Goal: Task Accomplishment & Management: Manage account settings

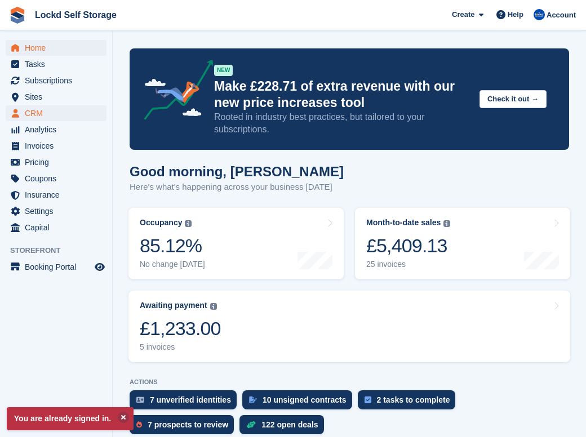
click at [32, 114] on span "CRM" at bounding box center [59, 113] width 68 height 16
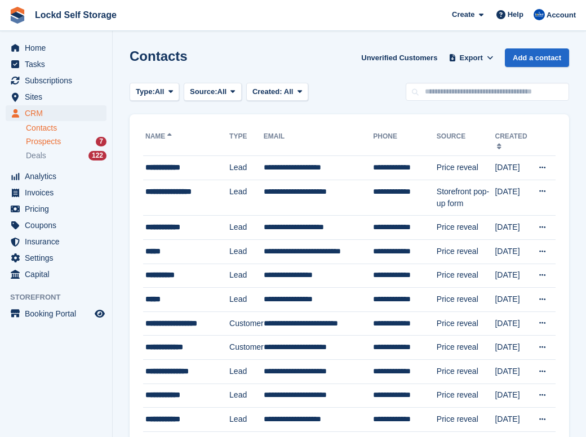
click at [51, 139] on span "Prospects" at bounding box center [43, 141] width 35 height 11
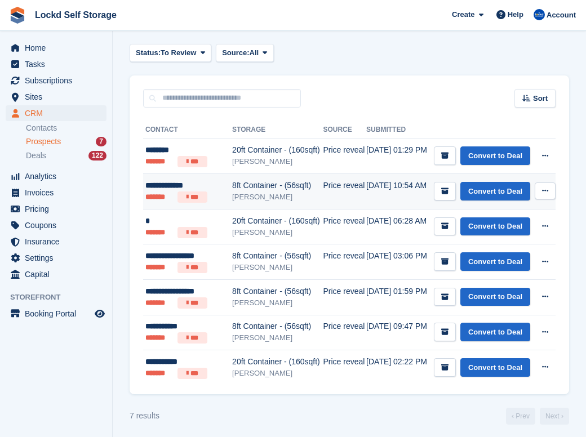
scroll to position [39, 0]
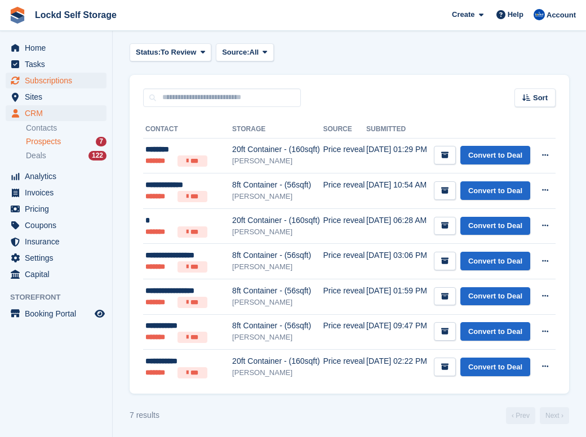
click at [35, 84] on span "Subscriptions" at bounding box center [59, 81] width 68 height 16
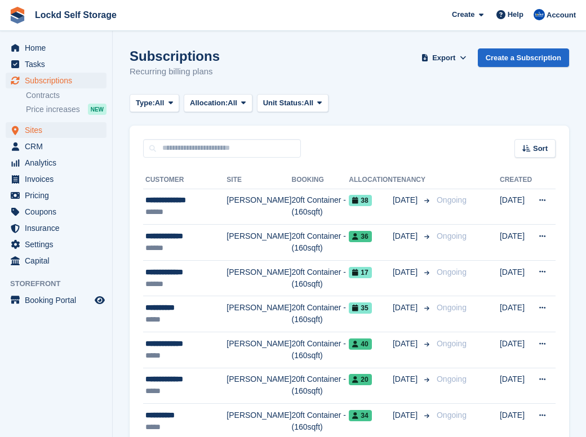
click at [41, 127] on span "Sites" at bounding box center [59, 130] width 68 height 16
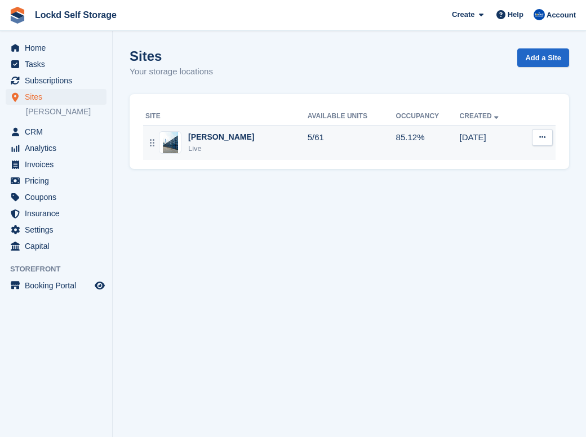
click at [396, 144] on td "85.12%" at bounding box center [428, 142] width 64 height 35
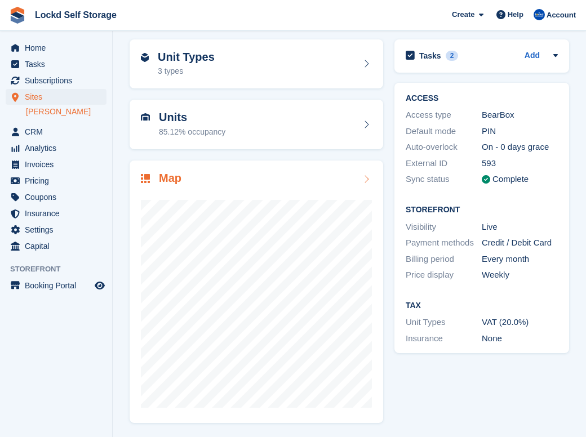
scroll to position [43, 0]
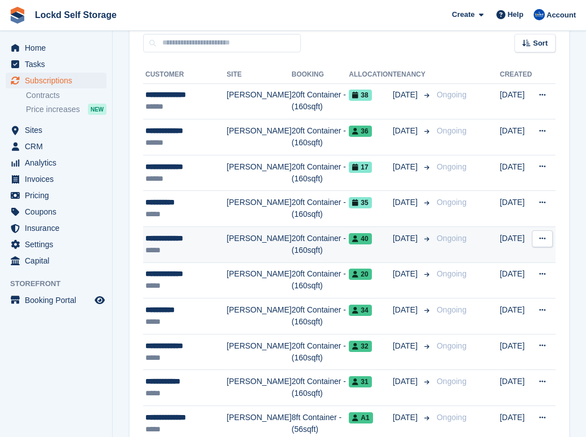
scroll to position [113, 0]
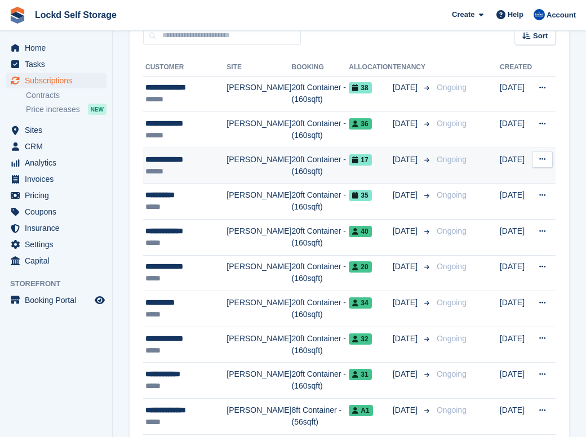
click at [291, 171] on td "20ft Container - (160sqft)" at bounding box center [319, 166] width 57 height 36
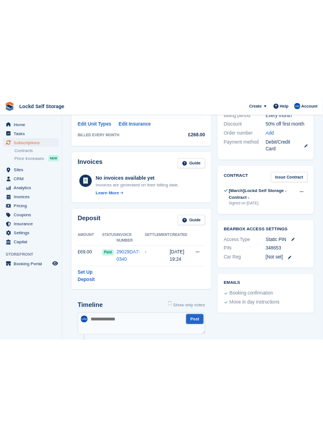
scroll to position [405, 0]
